Goal: Obtain resource: Obtain resource

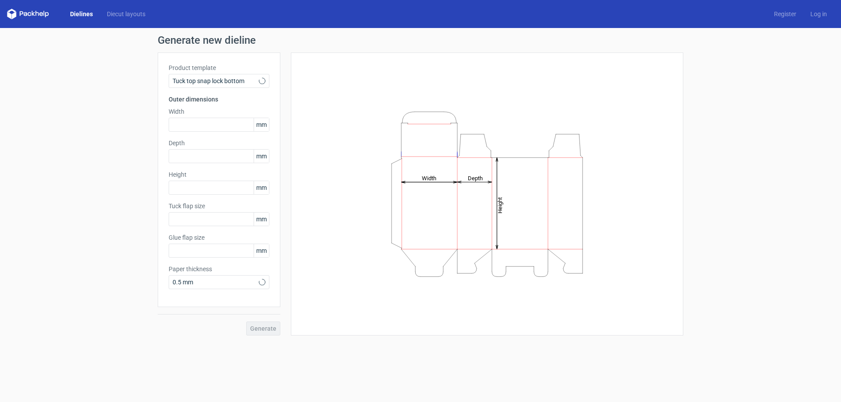
type input "15"
type input "10"
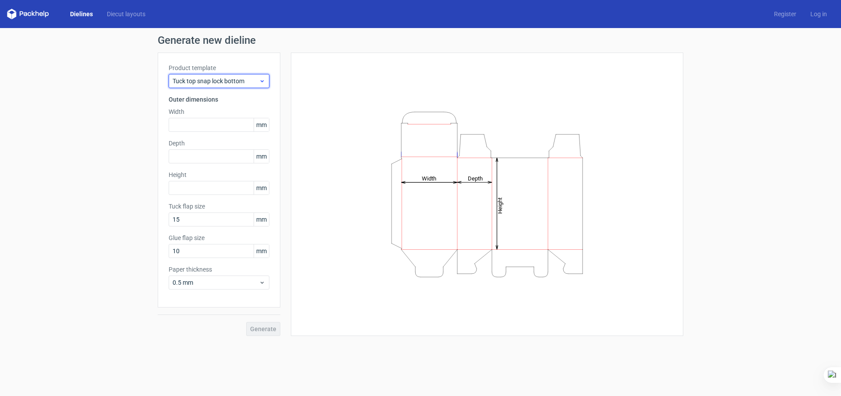
click at [230, 80] on span "Tuck top snap lock bottom" at bounding box center [216, 81] width 86 height 9
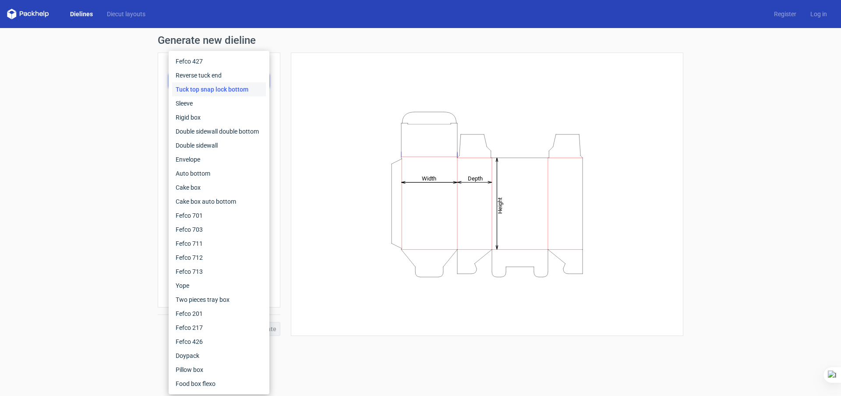
click at [274, 106] on div "Product template Tuck top snap lock bottom Outer dimensions Width mm Depth mm H…" at bounding box center [219, 180] width 123 height 255
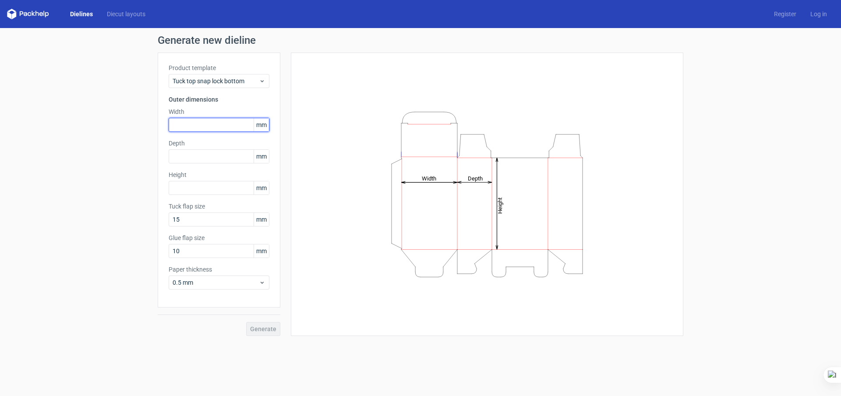
click at [227, 128] on input "text" at bounding box center [219, 125] width 101 height 14
click at [218, 129] on input "text" at bounding box center [219, 125] width 101 height 14
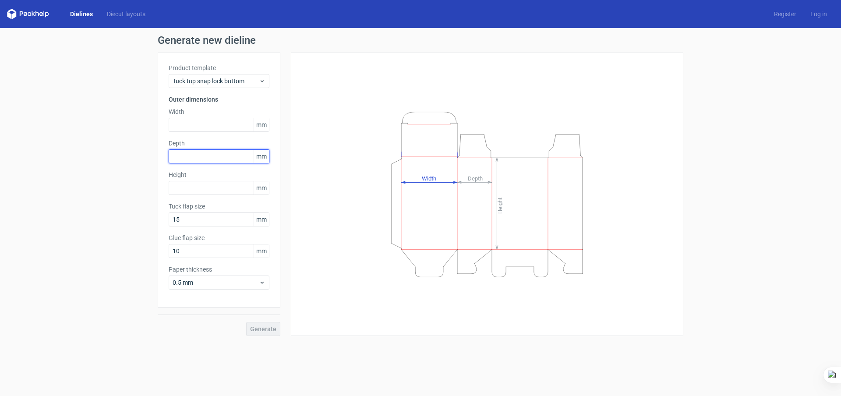
click at [220, 155] on input "text" at bounding box center [219, 156] width 101 height 14
click at [264, 329] on div "Generate" at bounding box center [219, 321] width 123 height 28
click at [204, 120] on input "text" at bounding box center [219, 125] width 101 height 14
type input "120"
click at [295, 128] on div "Height Depth Width" at bounding box center [487, 194] width 392 height 283
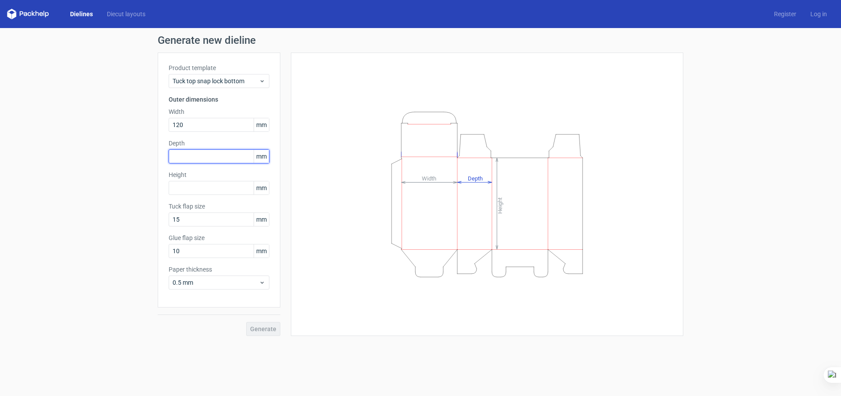
click at [229, 152] on input "text" at bounding box center [219, 156] width 101 height 14
type input "120"
click at [291, 155] on div "Height Depth Width" at bounding box center [487, 194] width 392 height 283
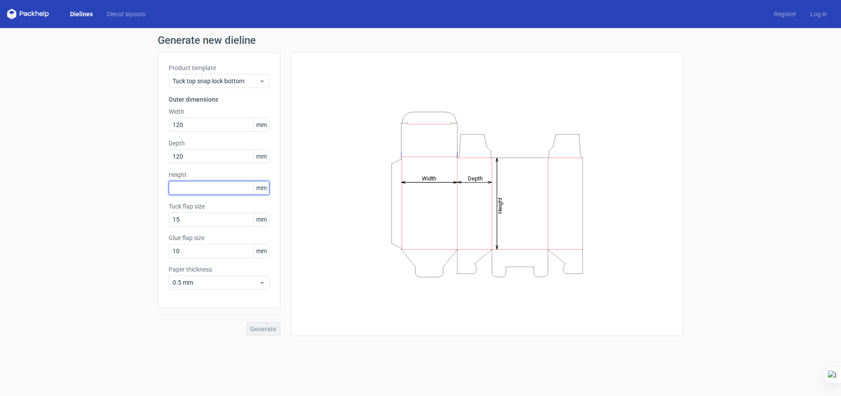
click at [222, 190] on input "text" at bounding box center [219, 188] width 101 height 14
type input "120"
click at [270, 188] on div "Product template Tuck top snap lock bottom Outer dimensions Width 120 mm Depth …" at bounding box center [219, 180] width 123 height 255
click at [261, 188] on span "mm" at bounding box center [261, 187] width 15 height 13
drag, startPoint x: 300, startPoint y: 190, endPoint x: 279, endPoint y: 183, distance: 22.0
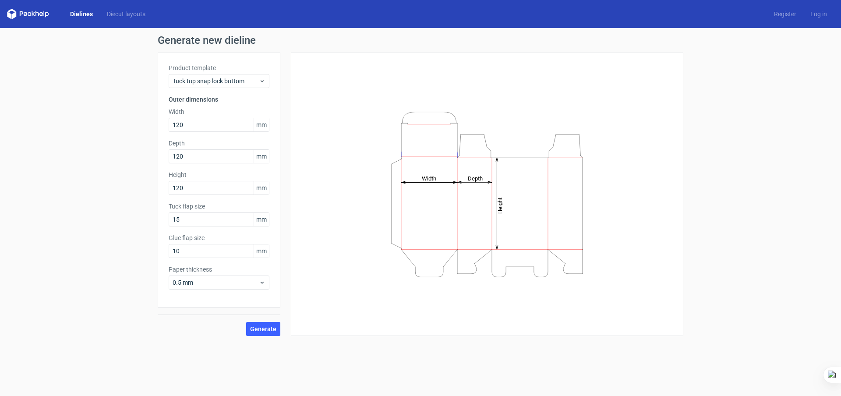
click at [298, 190] on div "Height Depth Width" at bounding box center [487, 194] width 392 height 283
click at [245, 156] on input "120" at bounding box center [219, 156] width 101 height 14
click at [442, 182] on icon "Height Depth Width" at bounding box center [487, 194] width 263 height 175
click at [286, 173] on div "Height Depth Width" at bounding box center [481, 194] width 403 height 283
click at [275, 330] on span "Generate" at bounding box center [263, 329] width 26 height 6
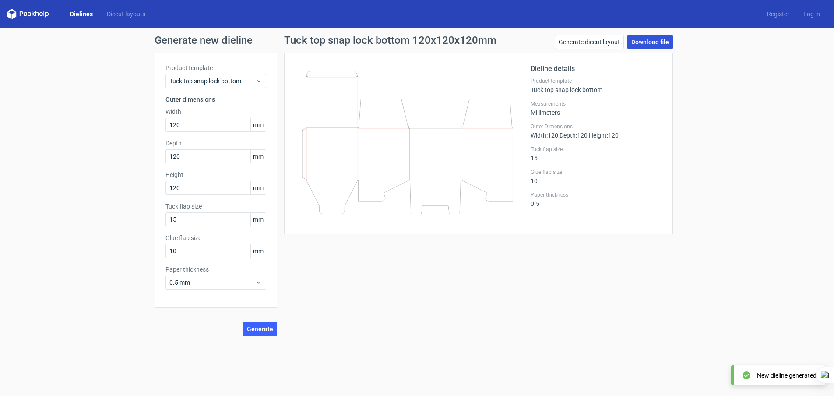
click at [646, 44] on link "Download file" at bounding box center [650, 42] width 46 height 14
click at [638, 153] on div "Tuck flap size 15" at bounding box center [596, 154] width 131 height 16
click at [81, 15] on link "Dielines" at bounding box center [81, 14] width 37 height 9
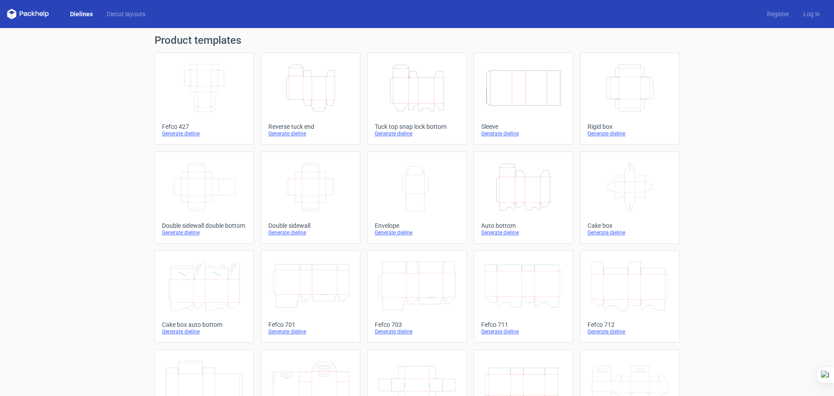
click at [421, 90] on icon "Height Depth Width" at bounding box center [416, 87] width 77 height 49
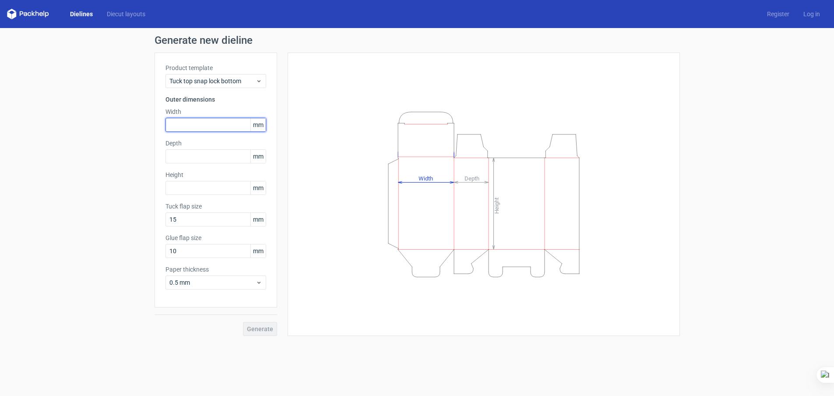
click at [207, 119] on input "text" at bounding box center [216, 125] width 101 height 14
type input "12312"
click at [210, 165] on div "Product template Tuck top snap lock bottom Outer dimensions Width 12312 mm Dept…" at bounding box center [216, 180] width 123 height 255
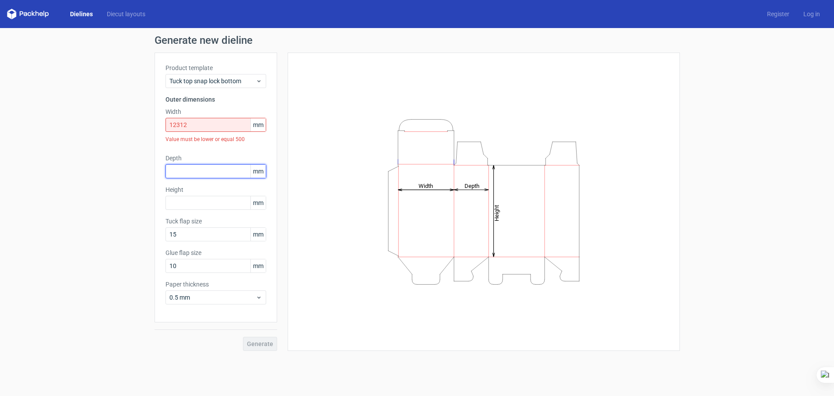
click at [210, 165] on input "text" at bounding box center [216, 171] width 101 height 14
type input "1231"
click at [205, 124] on input "12312" at bounding box center [216, 125] width 101 height 14
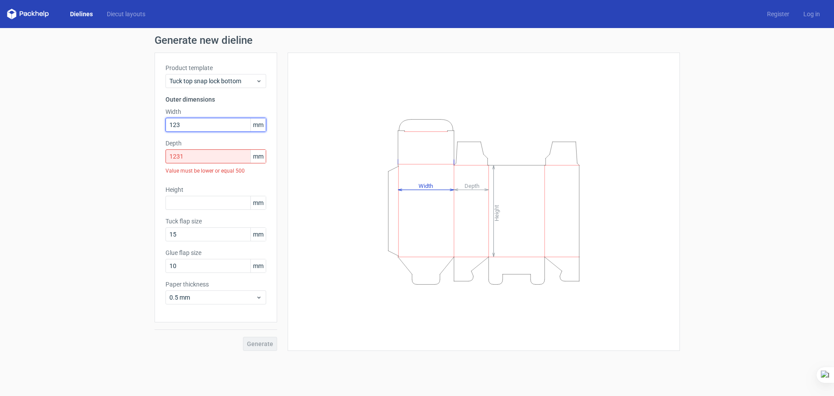
type input "123"
click at [197, 158] on input "1231" at bounding box center [216, 156] width 101 height 14
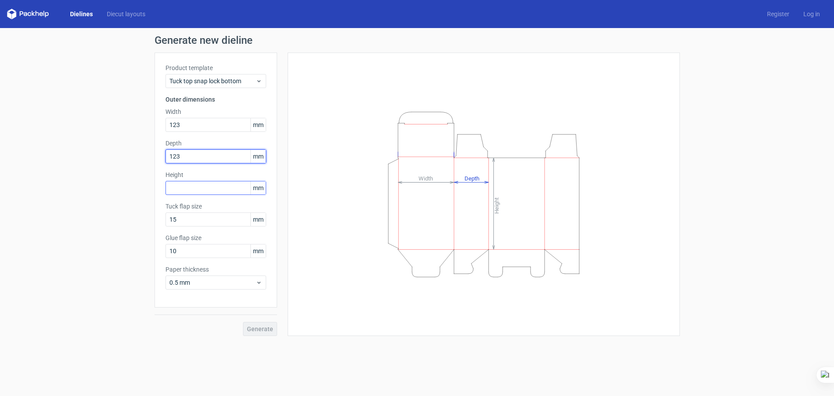
type input "123"
click at [203, 190] on input "text" at bounding box center [216, 188] width 101 height 14
type input "123"
click at [306, 210] on div "Height Depth Width" at bounding box center [484, 193] width 370 height 261
click at [186, 204] on label "Tuck flap size" at bounding box center [216, 206] width 101 height 9
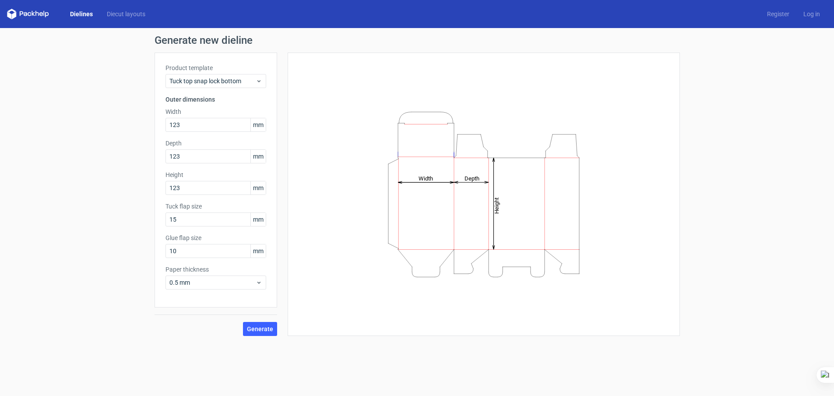
click at [261, 222] on span "mm" at bounding box center [257, 219] width 15 height 13
click at [264, 323] on button "Generate" at bounding box center [260, 329] width 34 height 14
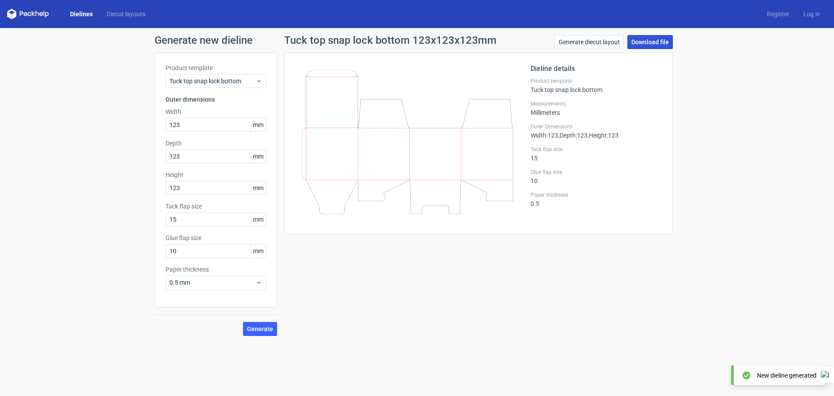
click at [651, 41] on link "Download file" at bounding box center [650, 42] width 46 height 14
click at [66, 12] on link "Dielines" at bounding box center [81, 14] width 37 height 9
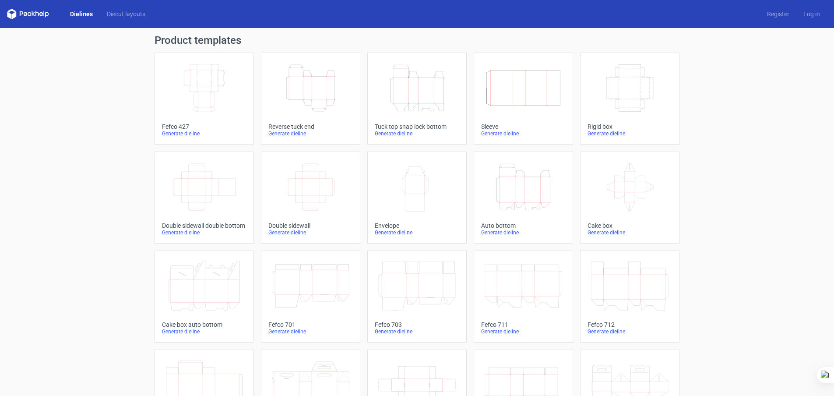
click at [87, 17] on link "Dielines" at bounding box center [81, 14] width 37 height 9
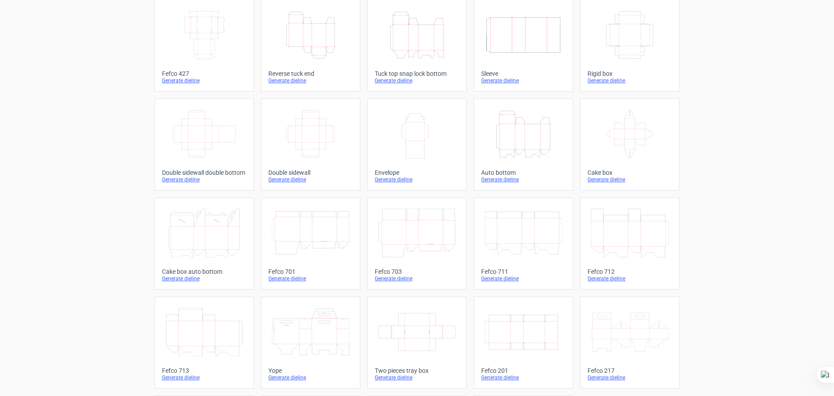
scroll to position [20, 0]
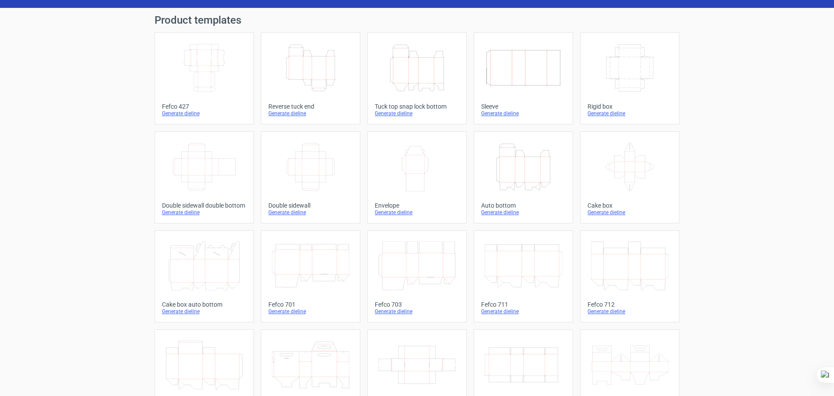
click at [516, 159] on icon "Height Depth Width" at bounding box center [523, 166] width 77 height 49
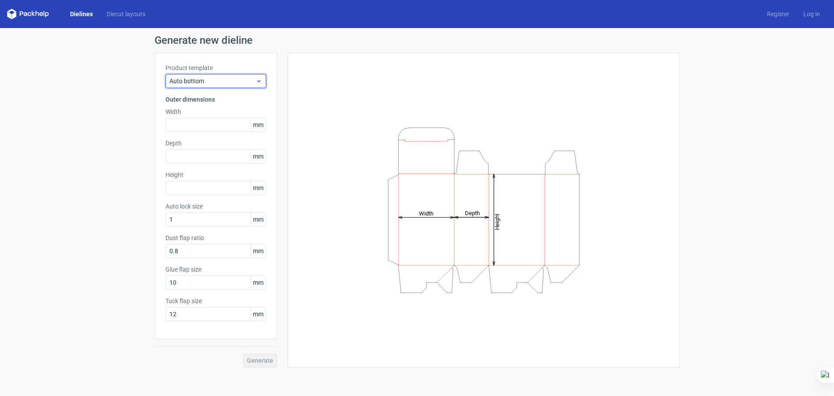
click at [216, 85] on div "Auto bottom" at bounding box center [216, 81] width 101 height 14
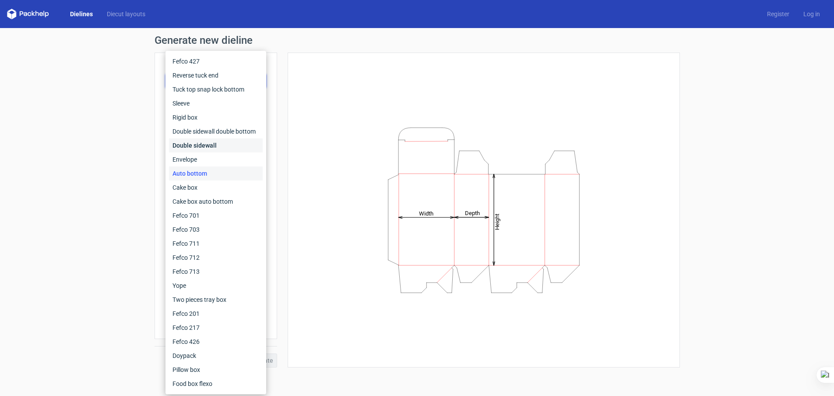
click at [206, 145] on div "Double sidewall" at bounding box center [216, 145] width 94 height 14
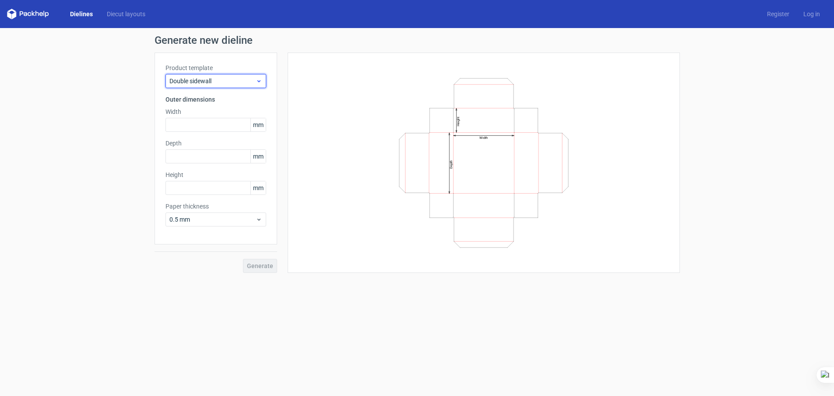
click at [223, 81] on span "Double sidewall" at bounding box center [212, 81] width 86 height 9
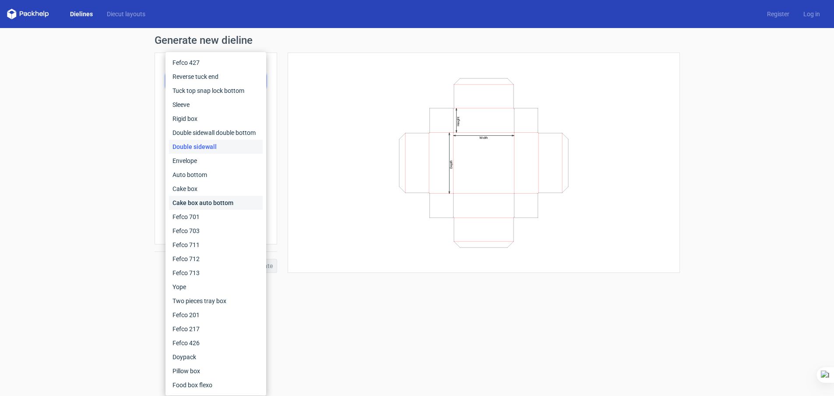
scroll to position [7, 0]
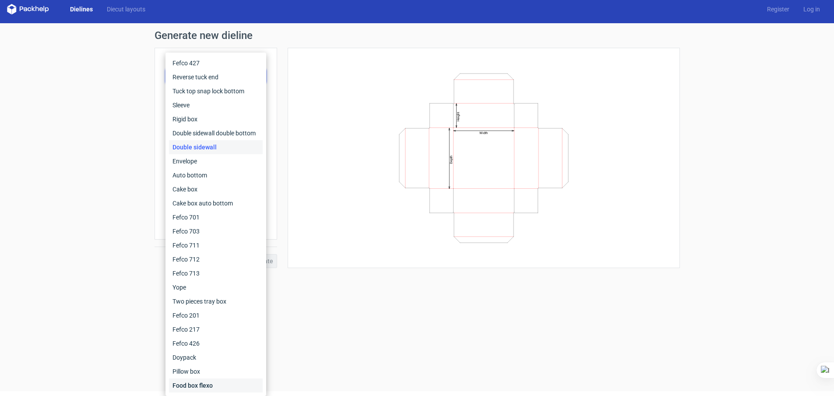
click at [236, 384] on div "Food box flexo" at bounding box center [216, 385] width 94 height 14
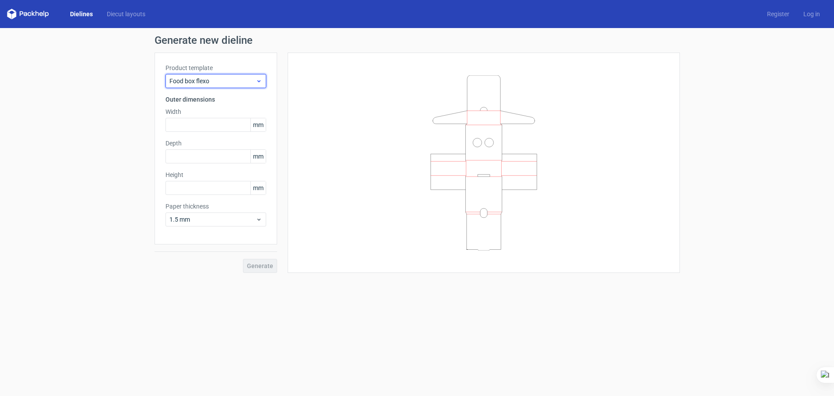
click at [236, 80] on div "Food box flexo" at bounding box center [216, 81] width 101 height 14
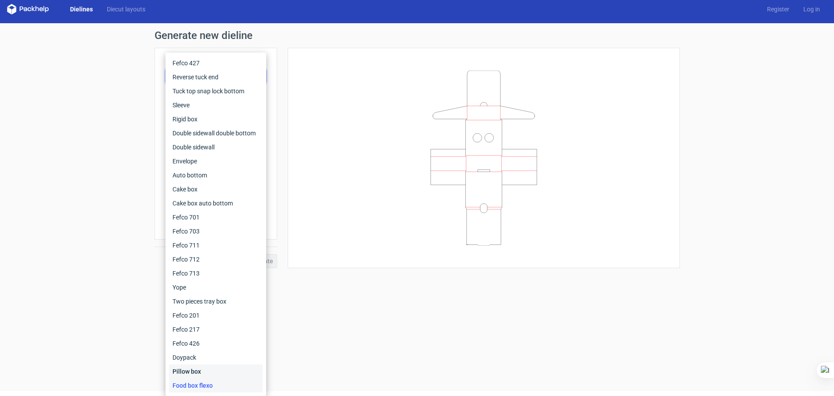
click at [198, 365] on div "Pillow box" at bounding box center [216, 371] width 94 height 14
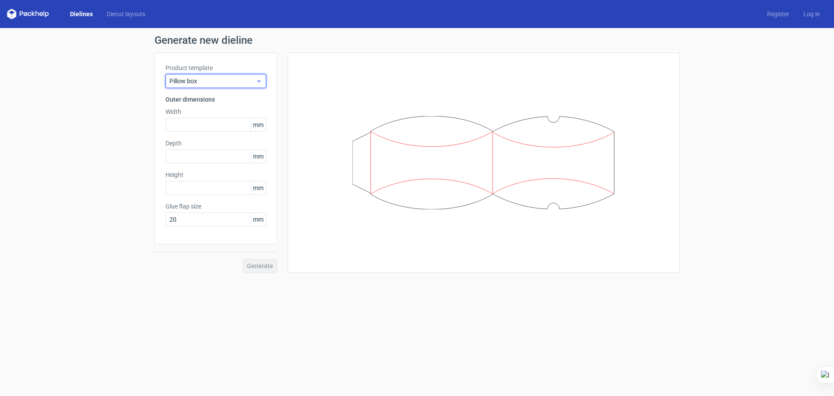
click at [218, 77] on span "Pillow box" at bounding box center [212, 81] width 86 height 9
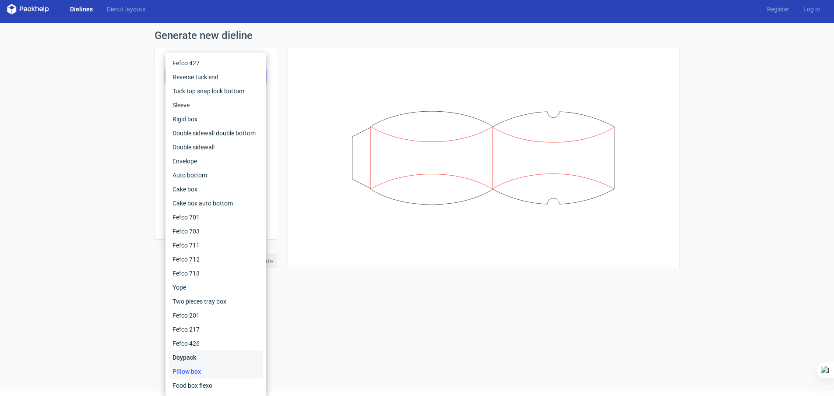
click at [200, 350] on div "Doypack" at bounding box center [216, 357] width 94 height 14
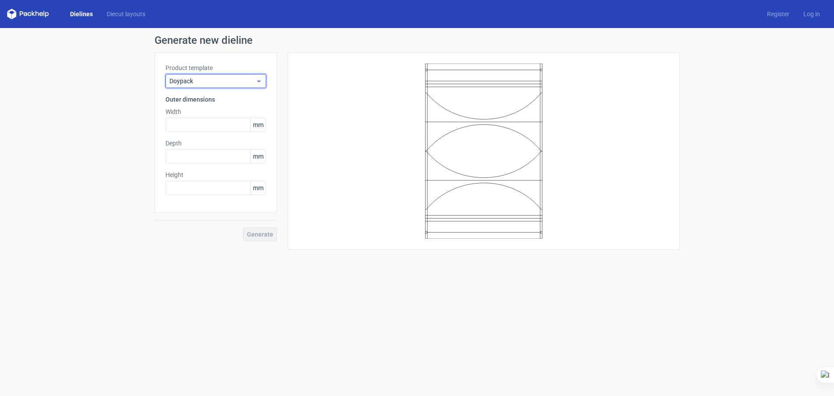
click at [247, 77] on span "Doypack" at bounding box center [212, 81] width 86 height 9
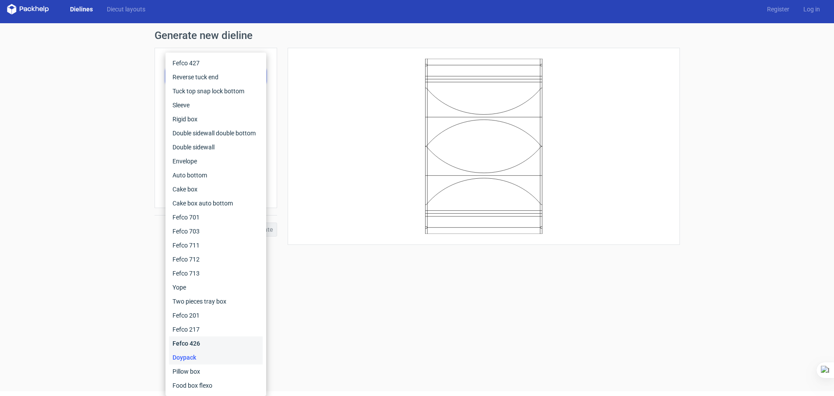
click at [193, 336] on div "Fefco 426" at bounding box center [216, 343] width 94 height 14
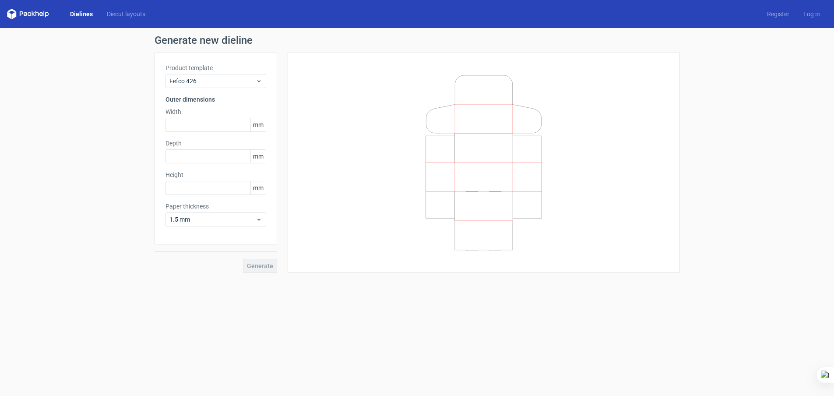
click at [231, 81] on div "Product template Fefco 426 Outer dimensions Width mm Depth mm Height mm Paper t…" at bounding box center [216, 149] width 123 height 192
click at [228, 77] on span "Fefco 426" at bounding box center [212, 81] width 86 height 9
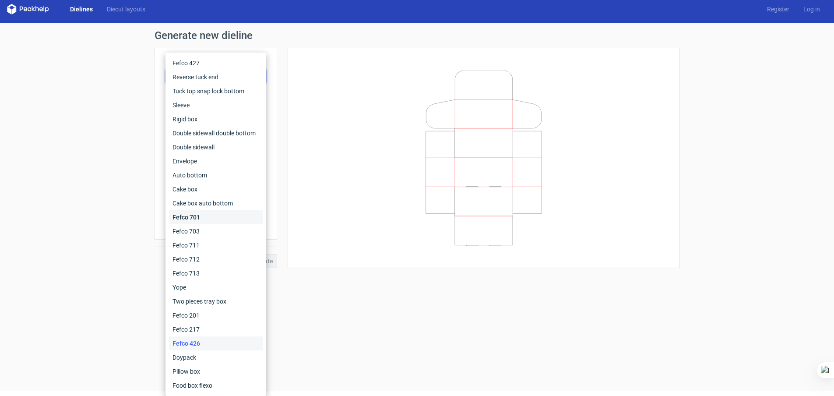
click at [199, 218] on div "Fefco 701" at bounding box center [216, 217] width 94 height 14
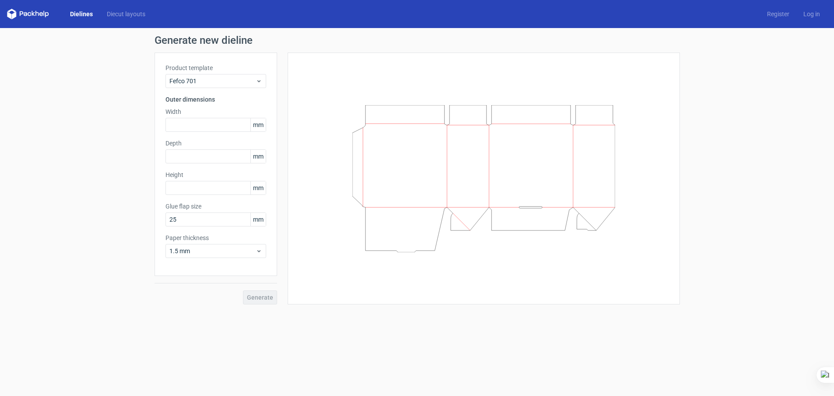
click at [222, 63] on label "Product template" at bounding box center [216, 67] width 101 height 9
click at [217, 77] on span "Fefco 701" at bounding box center [212, 81] width 86 height 9
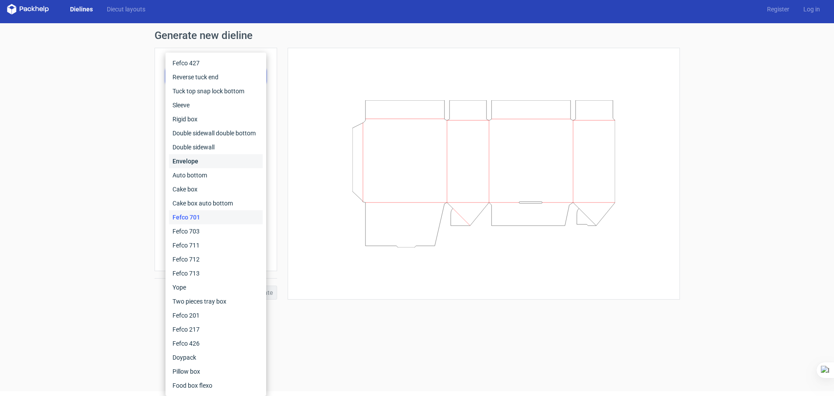
click at [220, 157] on div "Envelope" at bounding box center [216, 161] width 94 height 14
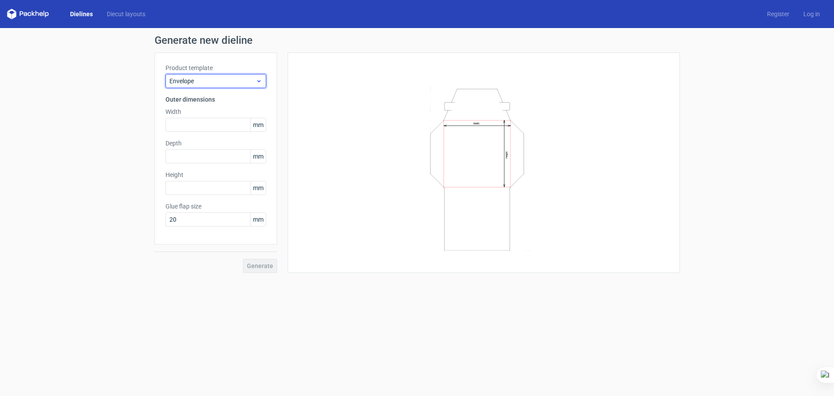
click at [234, 74] on div "Envelope" at bounding box center [216, 81] width 101 height 14
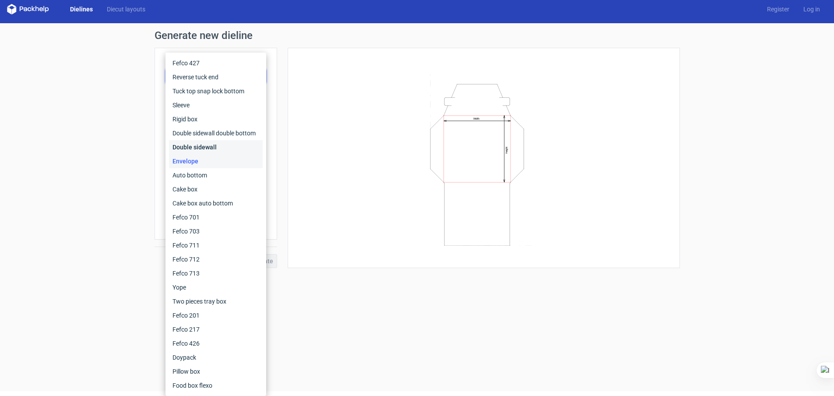
click at [208, 141] on div "Double sidewall" at bounding box center [216, 147] width 94 height 14
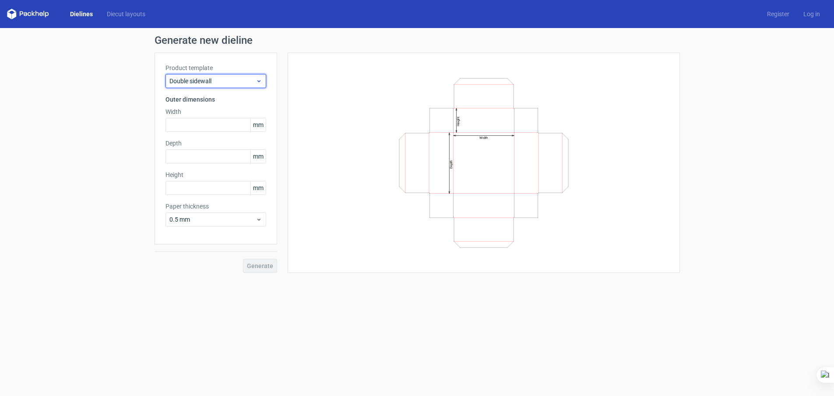
click at [233, 77] on span "Double sidewall" at bounding box center [212, 81] width 86 height 9
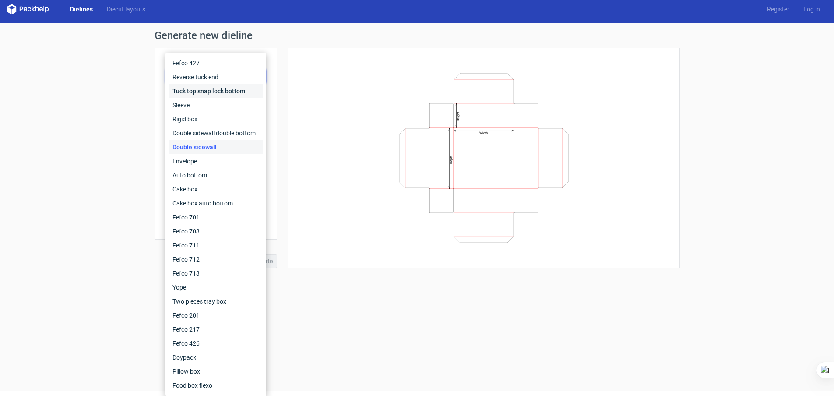
click at [233, 86] on div "Tuck top snap lock bottom" at bounding box center [216, 91] width 94 height 14
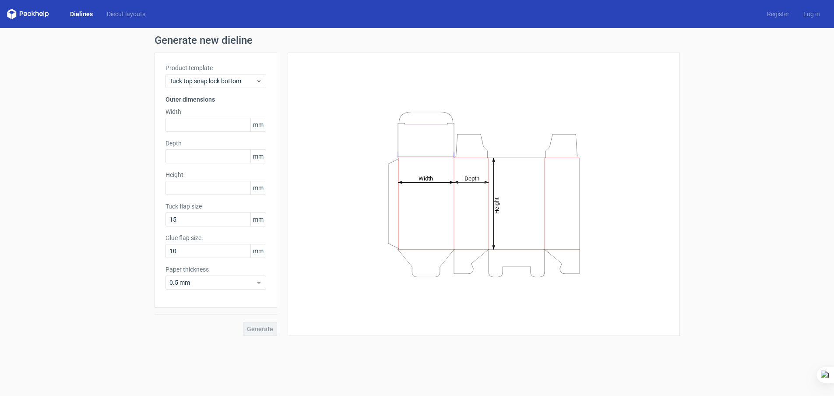
click at [230, 83] on div "Product template Tuck top snap lock bottom Outer dimensions Width mm Depth mm H…" at bounding box center [216, 180] width 123 height 255
click at [229, 77] on span "Tuck top snap lock bottom" at bounding box center [212, 81] width 86 height 9
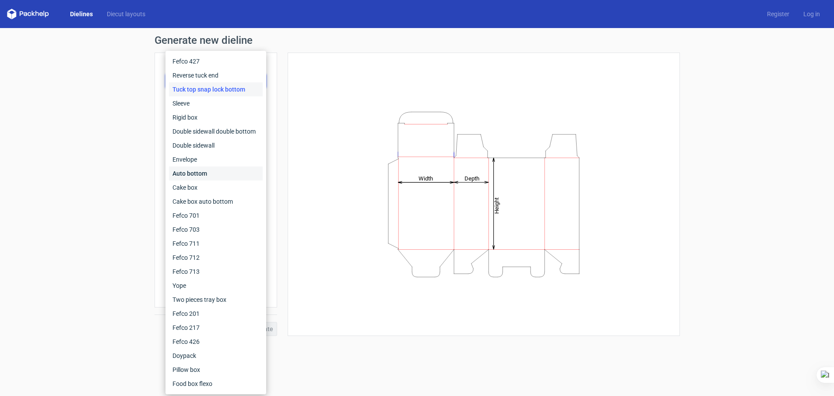
click at [215, 168] on div "Auto bottom" at bounding box center [216, 173] width 94 height 14
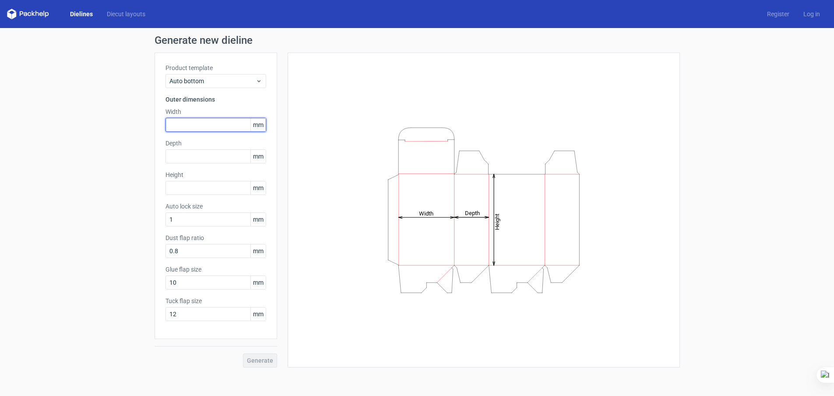
click at [210, 125] on input "text" at bounding box center [216, 125] width 101 height 14
type input "123"
click at [210, 157] on input "text" at bounding box center [216, 156] width 101 height 14
type input "123"
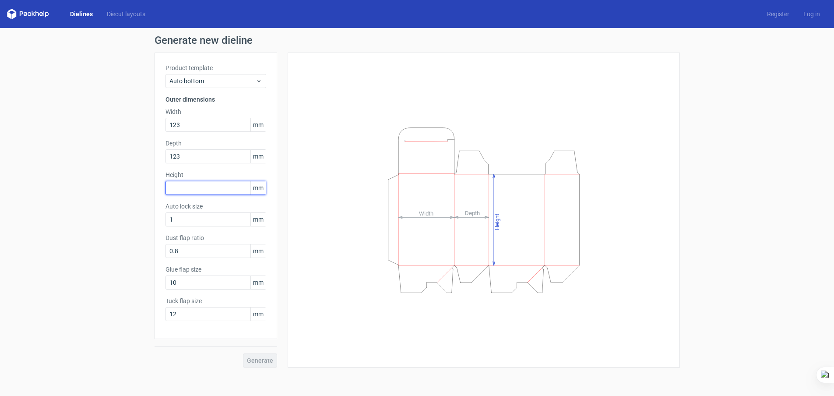
click at [214, 190] on input "text" at bounding box center [216, 188] width 101 height 14
type input "123"
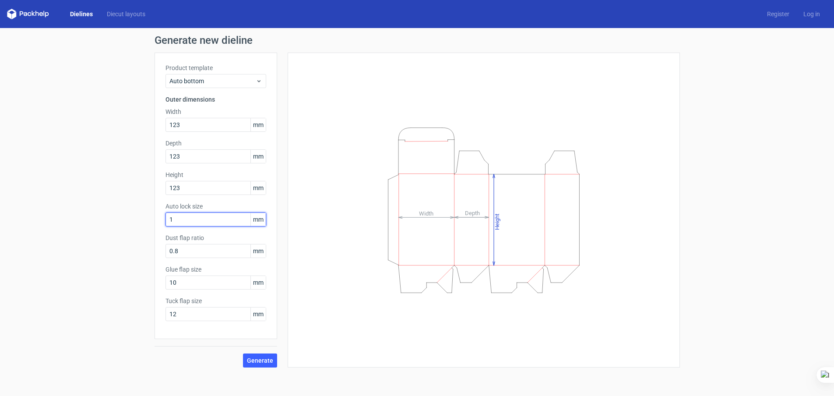
click at [213, 224] on input "1" at bounding box center [216, 219] width 101 height 14
click at [212, 204] on label "Auto lock size" at bounding box center [216, 206] width 101 height 9
click at [201, 207] on label "Auto lock size" at bounding box center [216, 206] width 101 height 9
click at [254, 359] on span "Generate" at bounding box center [260, 360] width 26 height 6
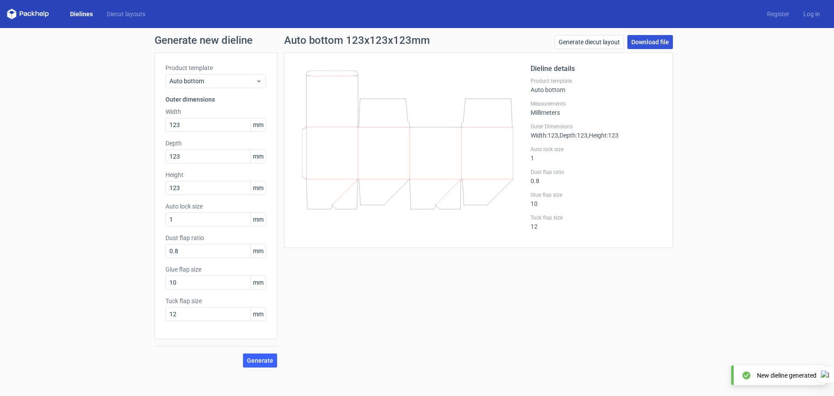
click at [642, 42] on link "Download file" at bounding box center [650, 42] width 46 height 14
drag, startPoint x: 421, startPoint y: 357, endPoint x: 347, endPoint y: 268, distance: 116.3
click at [421, 358] on div "Auto bottom 123x123x123mm Generate diecut layout Download file Dieline details …" at bounding box center [478, 201] width 403 height 332
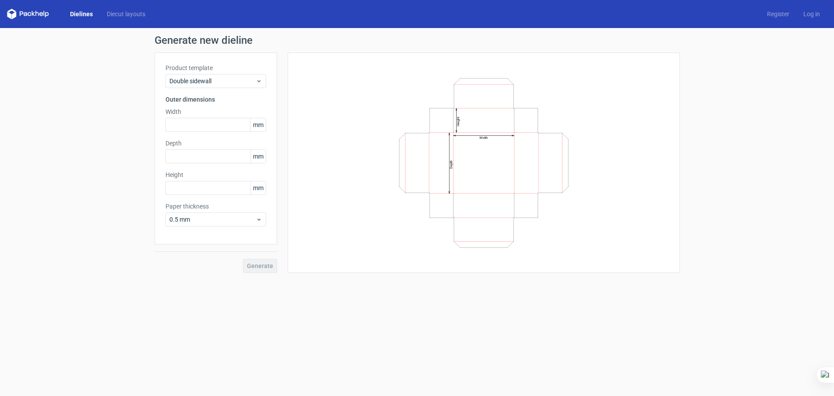
scroll to position [7, 0]
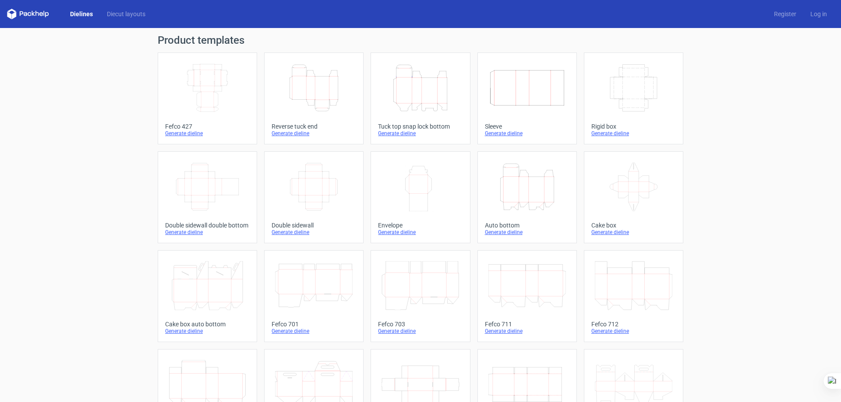
click at [131, 12] on link "Diecut layouts" at bounding box center [126, 14] width 53 height 9
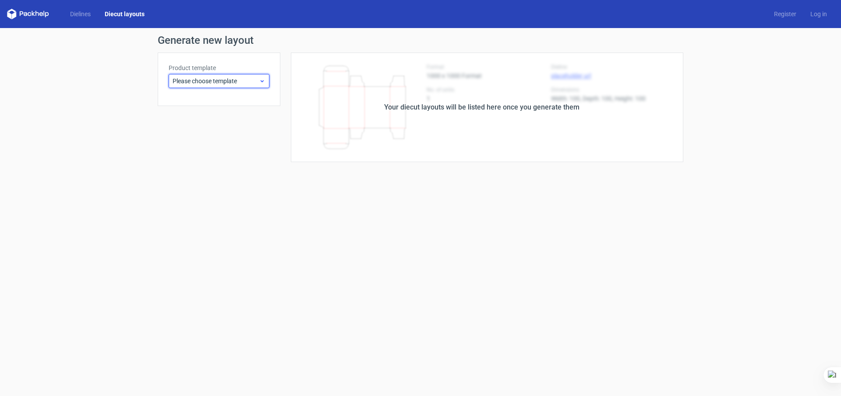
click at [204, 85] on span "Please choose template" at bounding box center [216, 81] width 86 height 9
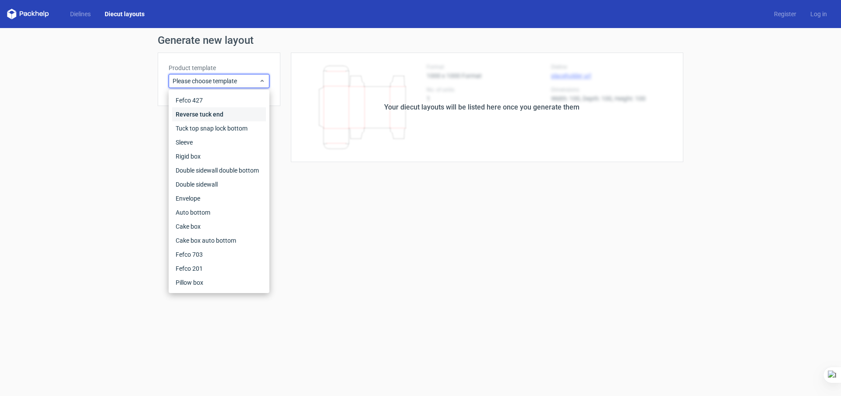
click at [215, 118] on div "Reverse tuck end" at bounding box center [219, 114] width 94 height 14
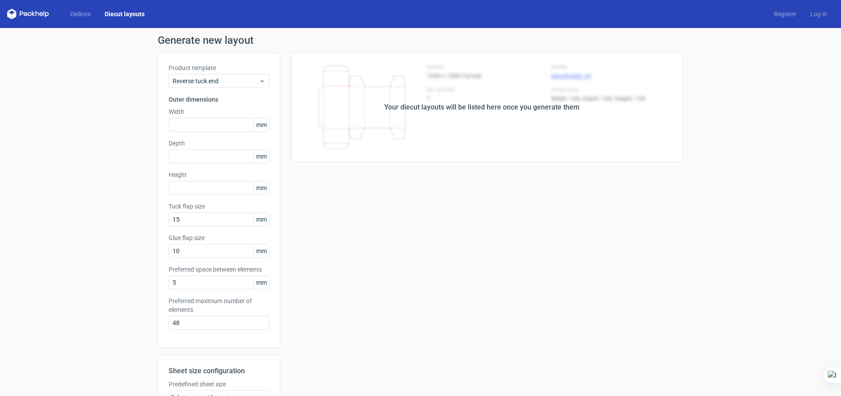
click at [327, 115] on div "Your diecut layouts will be listed here once you generate them" at bounding box center [481, 107] width 403 height 109
click at [190, 80] on span "Reverse tuck end" at bounding box center [216, 81] width 86 height 9
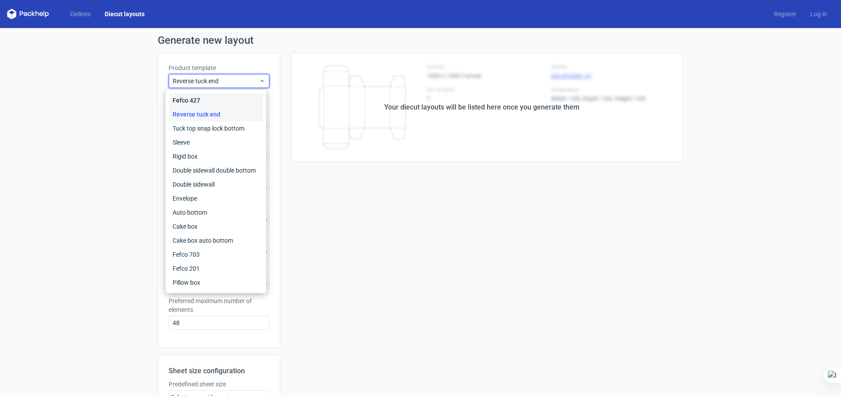
click at [187, 96] on div "Fefco 427" at bounding box center [216, 100] width 94 height 14
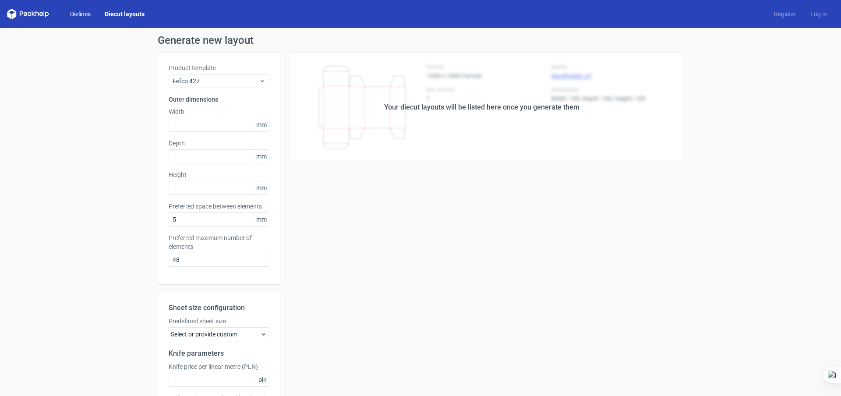
click at [78, 11] on link "Dielines" at bounding box center [80, 14] width 35 height 9
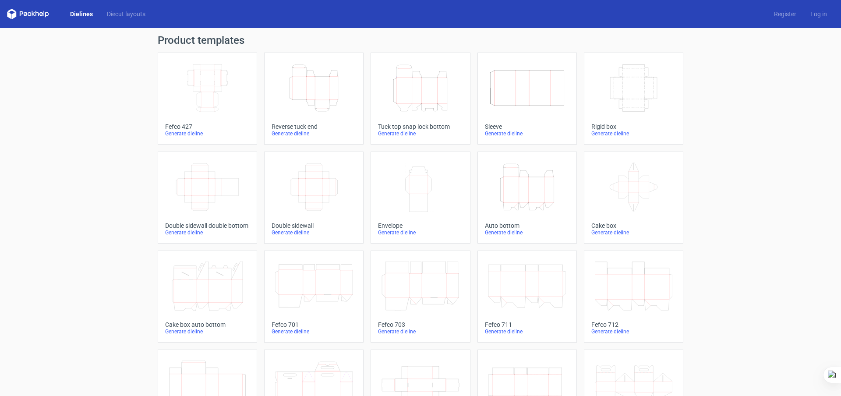
click at [32, 15] on polygon at bounding box center [34, 13] width 4 height 5
